Goal: Task Accomplishment & Management: Use online tool/utility

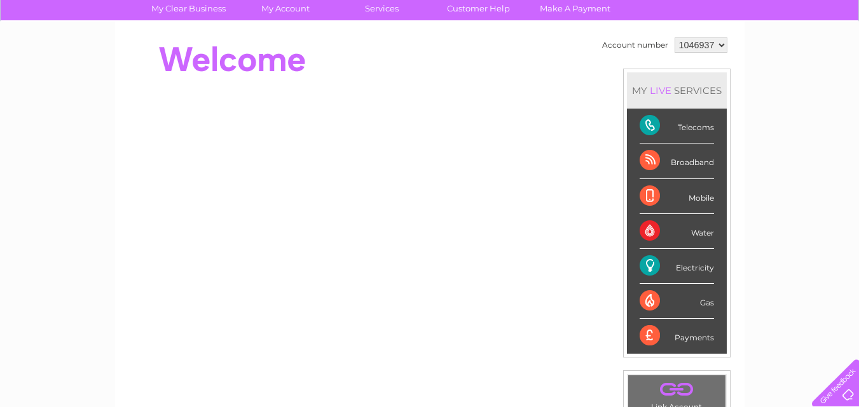
scroll to position [105, 0]
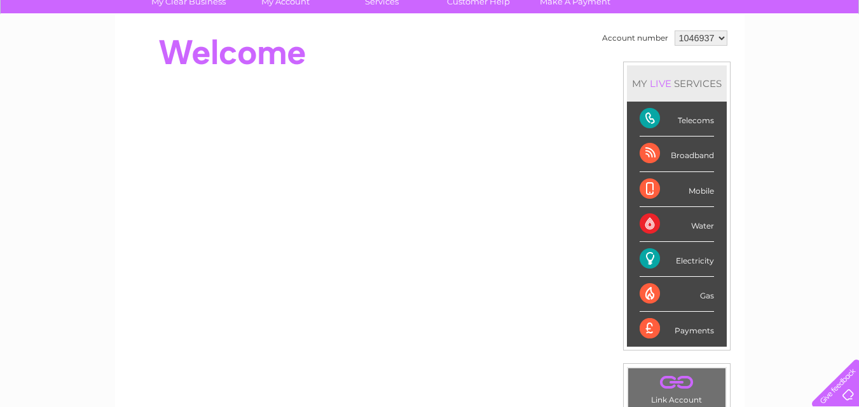
click at [631, 287] on li "Gas" at bounding box center [677, 294] width 100 height 35
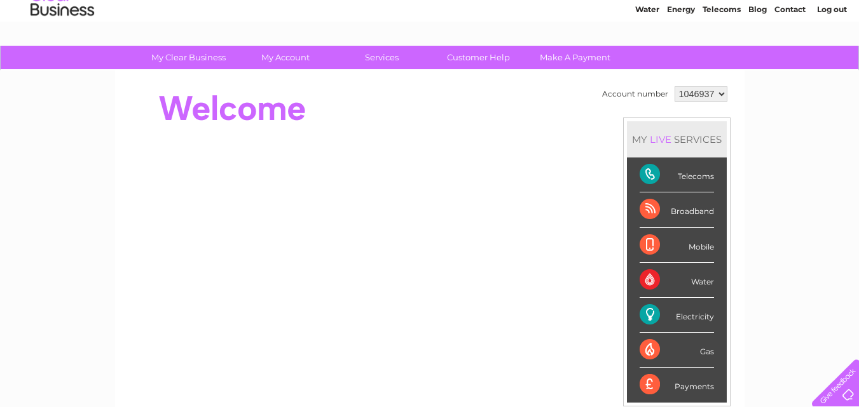
scroll to position [0, 0]
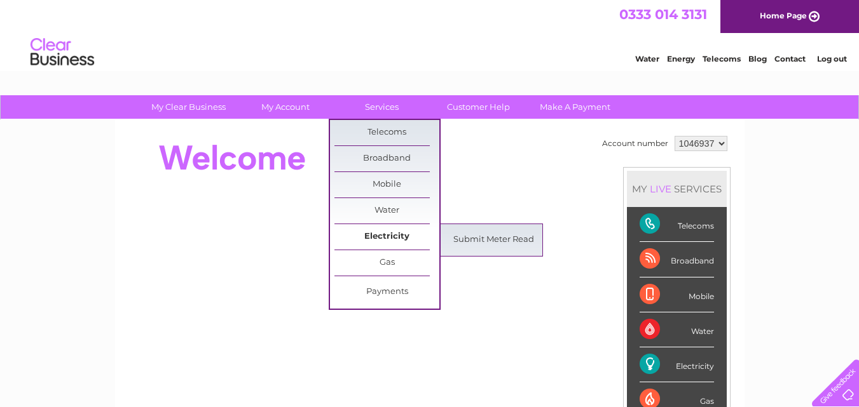
click at [384, 236] on link "Electricity" at bounding box center [386, 236] width 105 height 25
click at [479, 237] on link "Submit Meter Read" at bounding box center [493, 240] width 105 height 25
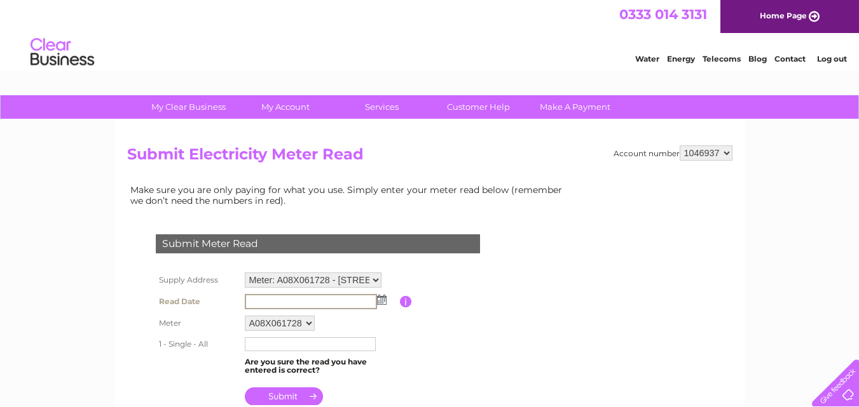
click at [262, 302] on input "text" at bounding box center [311, 301] width 132 height 15
click at [379, 301] on img at bounding box center [381, 299] width 10 height 10
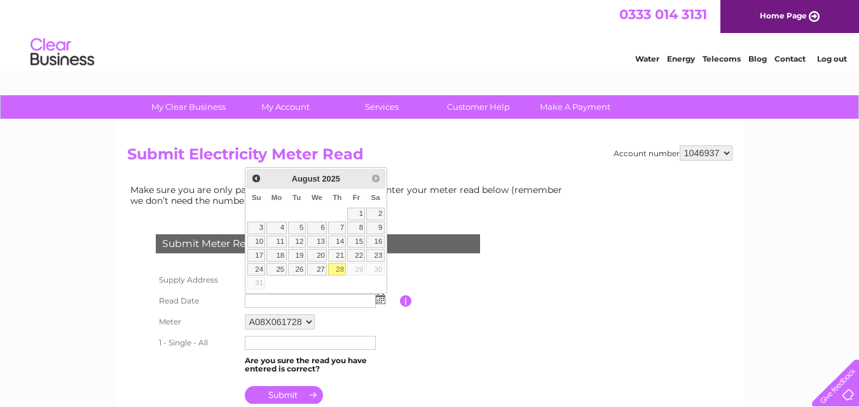
click at [339, 270] on link "28" at bounding box center [337, 269] width 18 height 13
type input "2025/08/28"
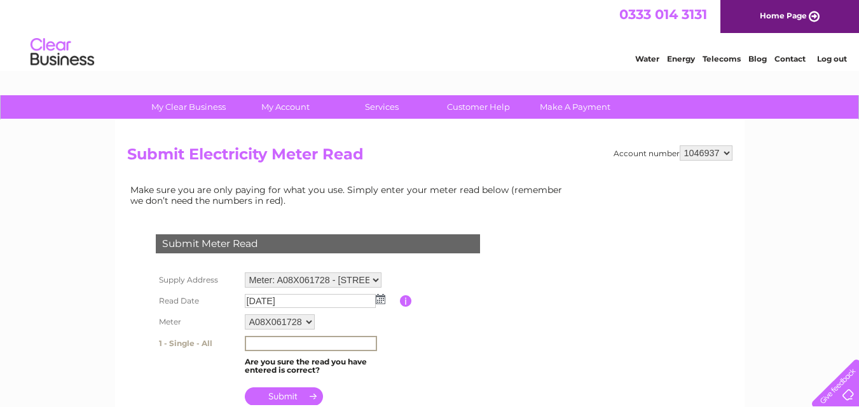
click at [278, 346] on input "text" at bounding box center [311, 343] width 132 height 15
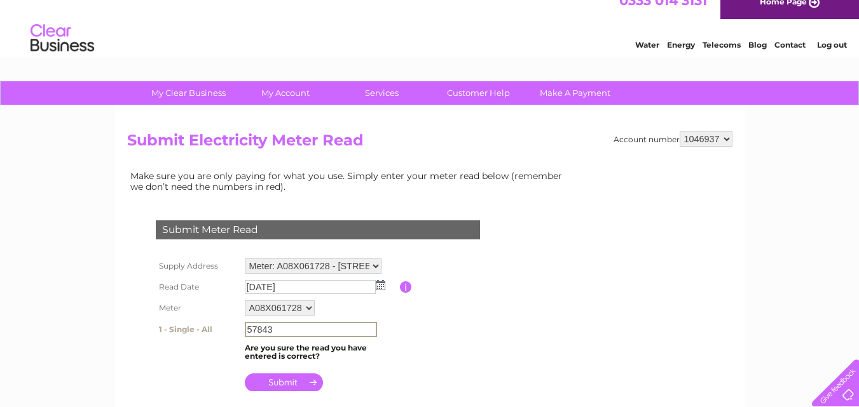
scroll to position [19, 0]
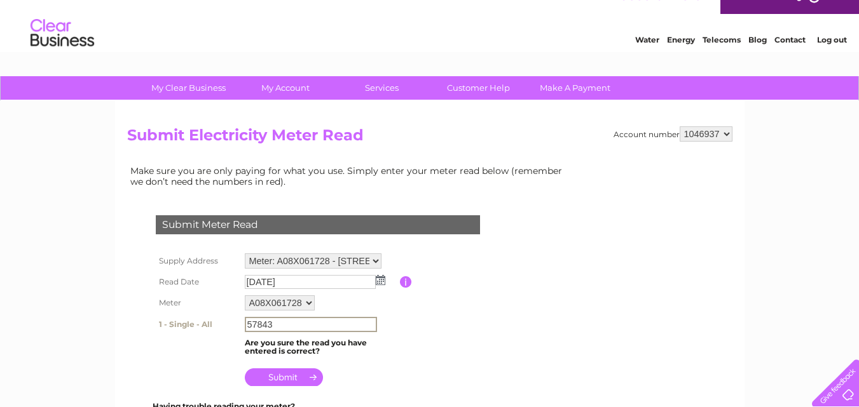
type input "57843"
click at [285, 379] on input "submit" at bounding box center [284, 376] width 78 height 18
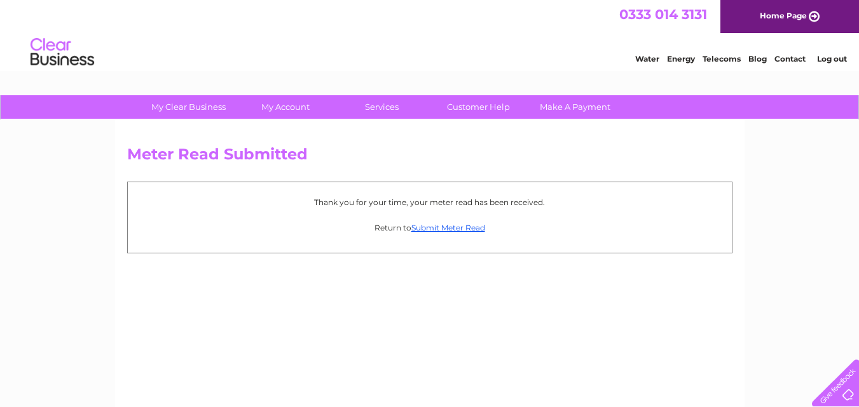
click at [830, 60] on link "Log out" at bounding box center [832, 59] width 30 height 10
